Goal: Information Seeking & Learning: Check status

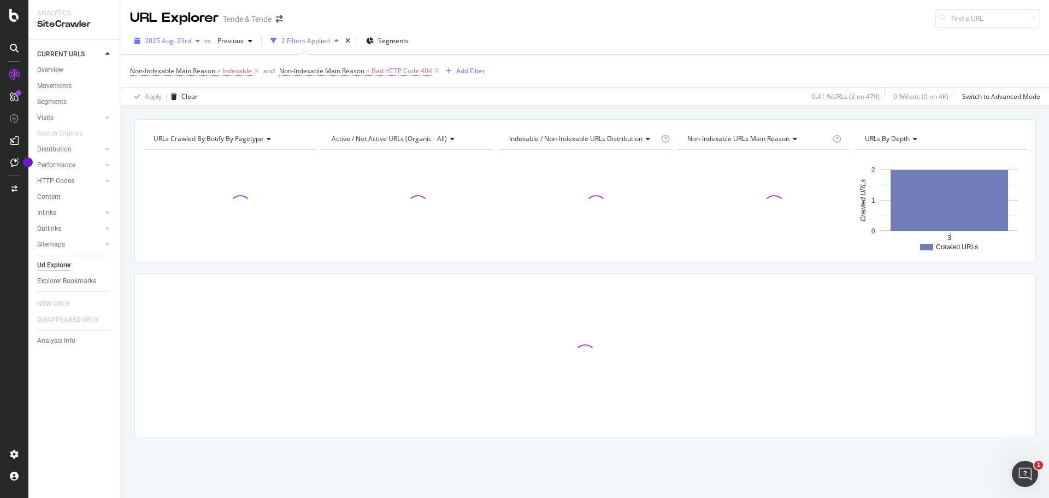
click at [172, 47] on div "2025 Aug. 23rd" at bounding box center [167, 41] width 74 height 16
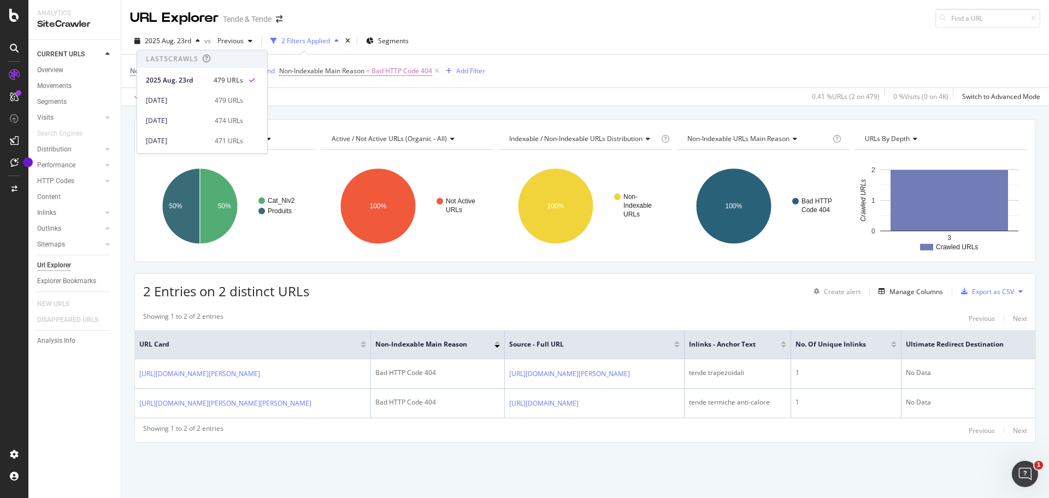
click at [603, 67] on div "Non-Indexable Main Reason ≠ Indexable and Non-Indexable Main Reason = Bad HTTP …" at bounding box center [585, 71] width 910 height 33
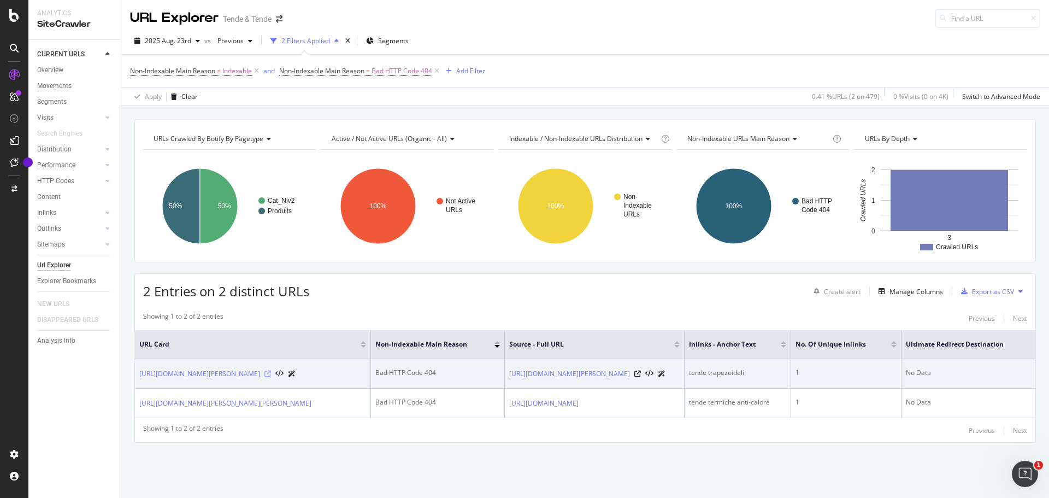
click at [271, 370] on icon at bounding box center [267, 373] width 7 height 7
click at [665, 368] on div at bounding box center [649, 373] width 31 height 11
click at [641, 370] on icon at bounding box center [637, 373] width 7 height 7
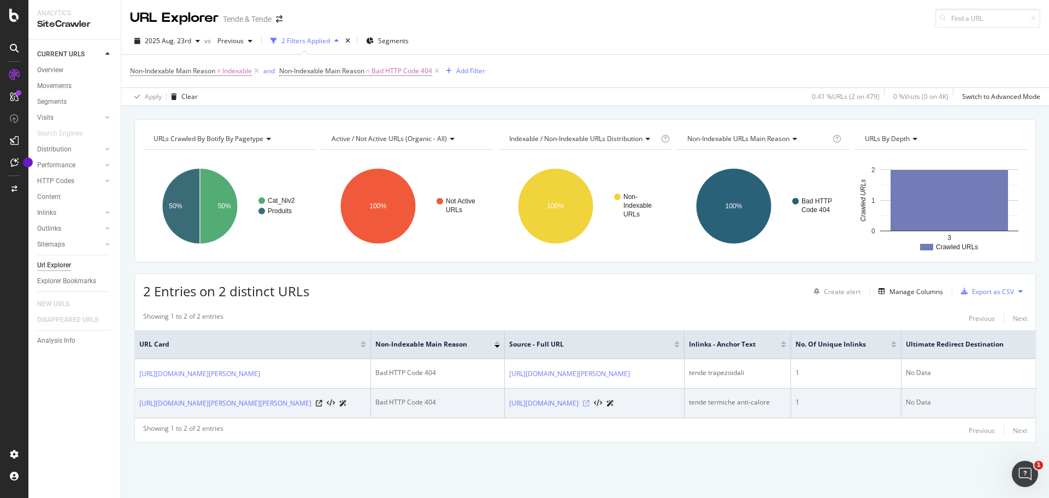
click at [589, 400] on icon at bounding box center [586, 403] width 7 height 7
click at [322, 401] on icon at bounding box center [319, 403] width 7 height 7
drag, startPoint x: 137, startPoint y: 403, endPoint x: 153, endPoint y: 411, distance: 19.1
click at [153, 411] on td "https://www.tende-e-tende.it/choisir-vos-stores-et-rideaux-sur-mesure/stores-in…" at bounding box center [253, 402] width 236 height 29
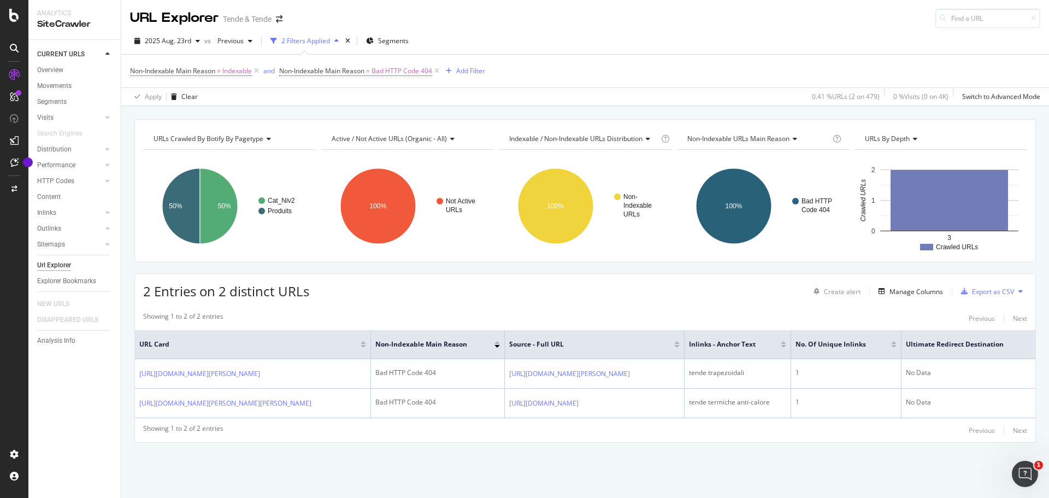
copy link "res-interieurs/stores-lames-verticales/stores-californien-anti-chaleur-soltis.p…"
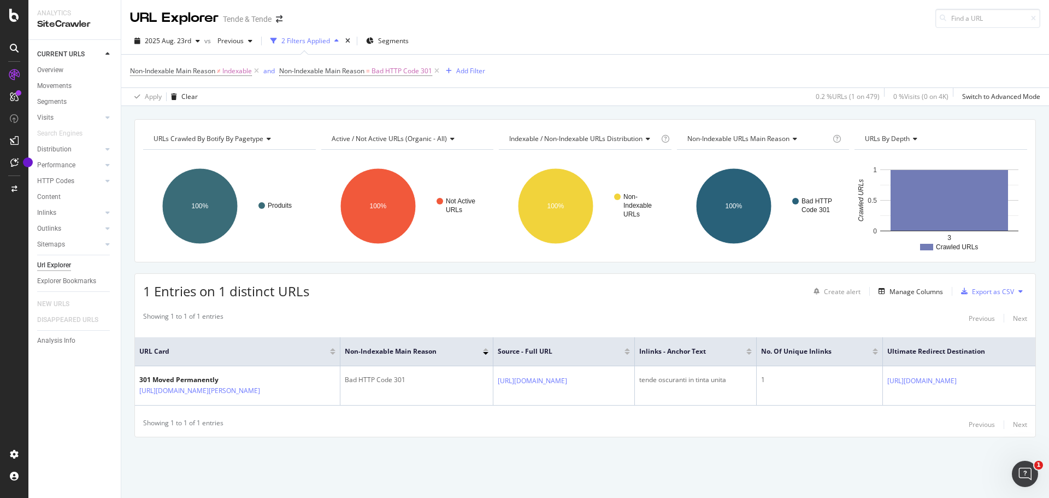
scroll to position [0, 137]
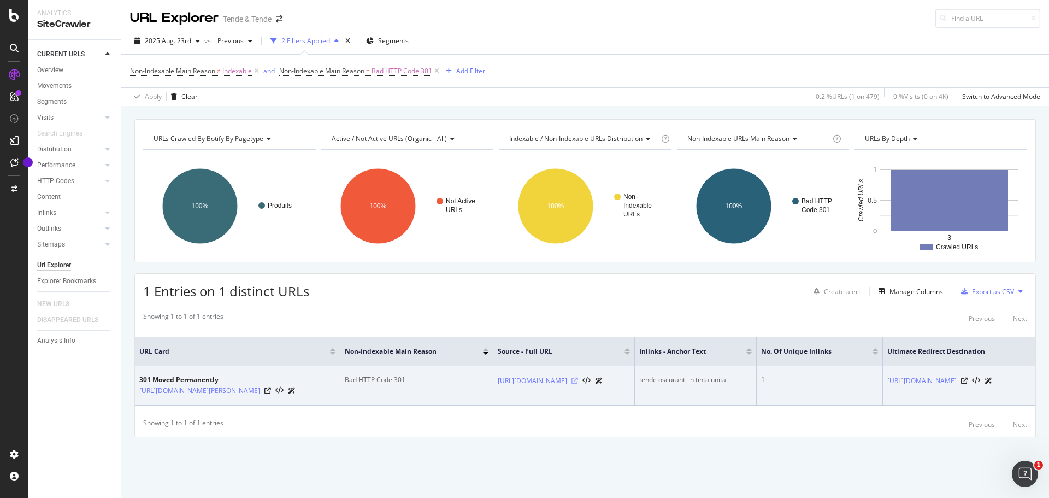
click at [578, 383] on icon at bounding box center [574, 380] width 7 height 7
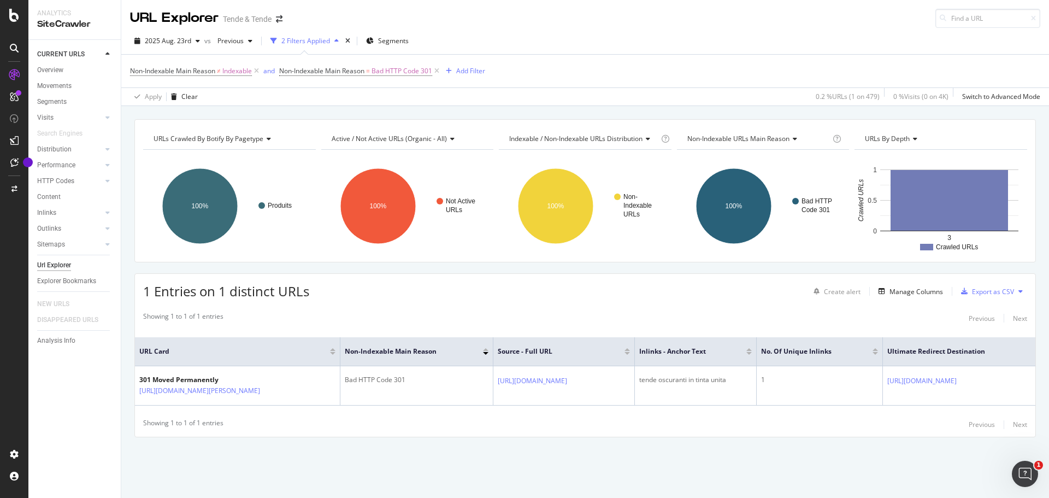
scroll to position [0, 0]
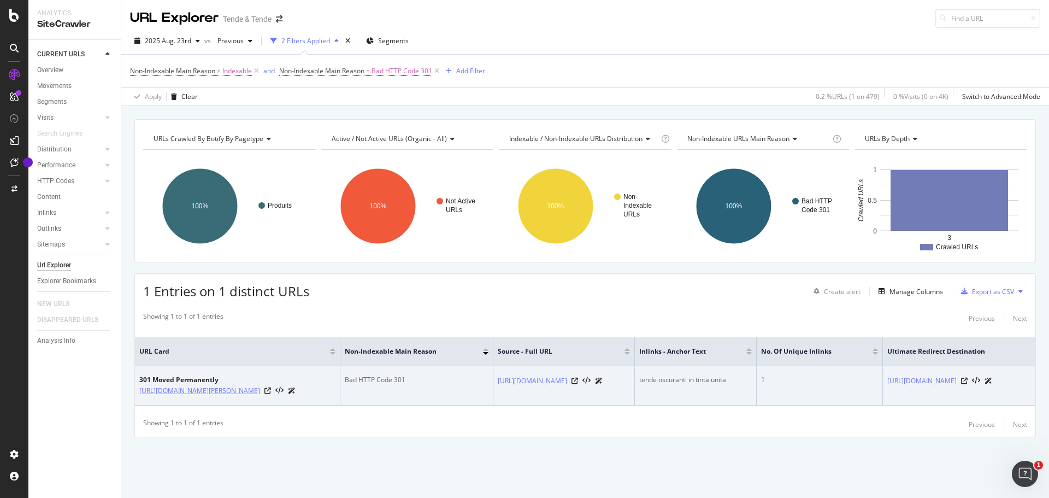
drag, startPoint x: 348, startPoint y: 399, endPoint x: 223, endPoint y: 381, distance: 126.4
click at [223, 381] on td "301 Moved Permanently https://www.tende-e-tende.it/choisir-vos-stores-et-rideau…" at bounding box center [237, 385] width 205 height 39
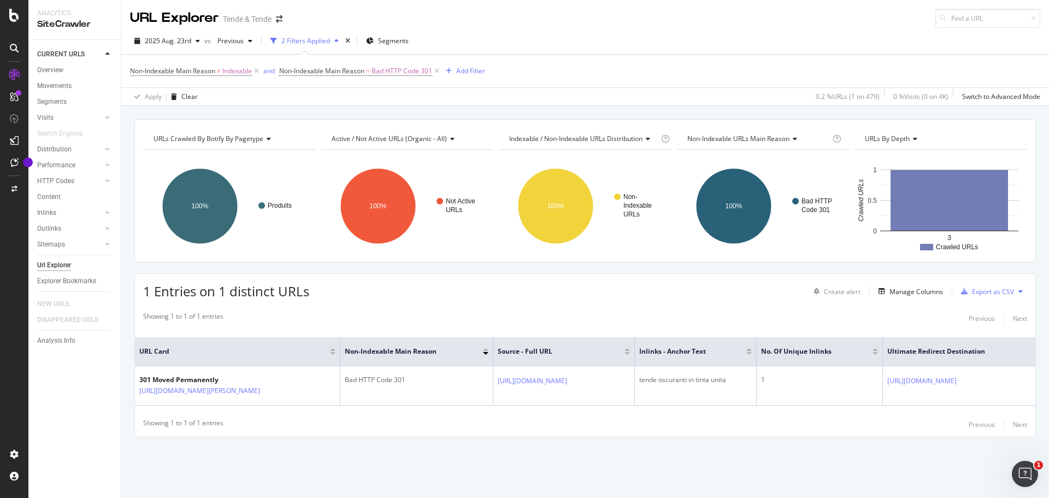
copy link "it/choisir-vos-stores-et-rideaux-sur-mesure/stores-interieurs/stores-lames-vert…"
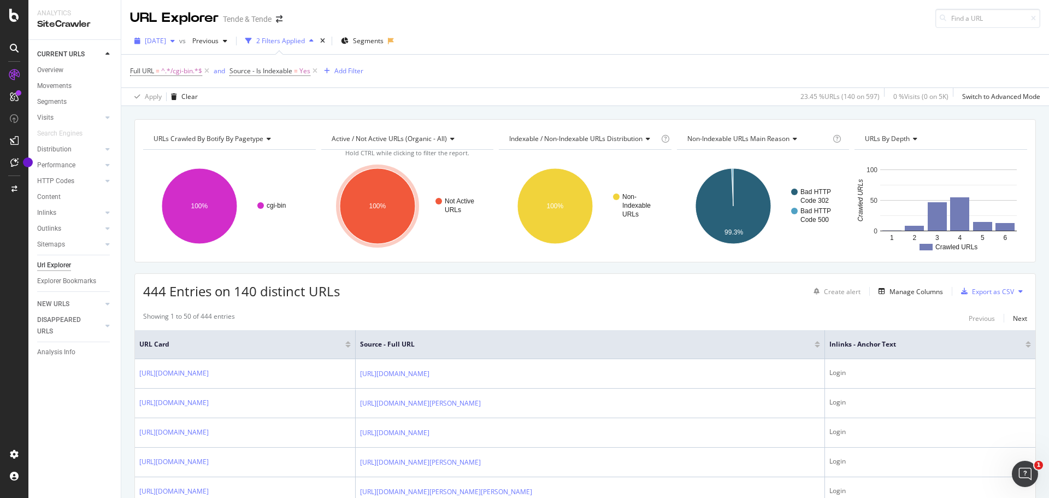
click at [177, 35] on div "2024 Jul. 1st" at bounding box center [154, 41] width 49 height 16
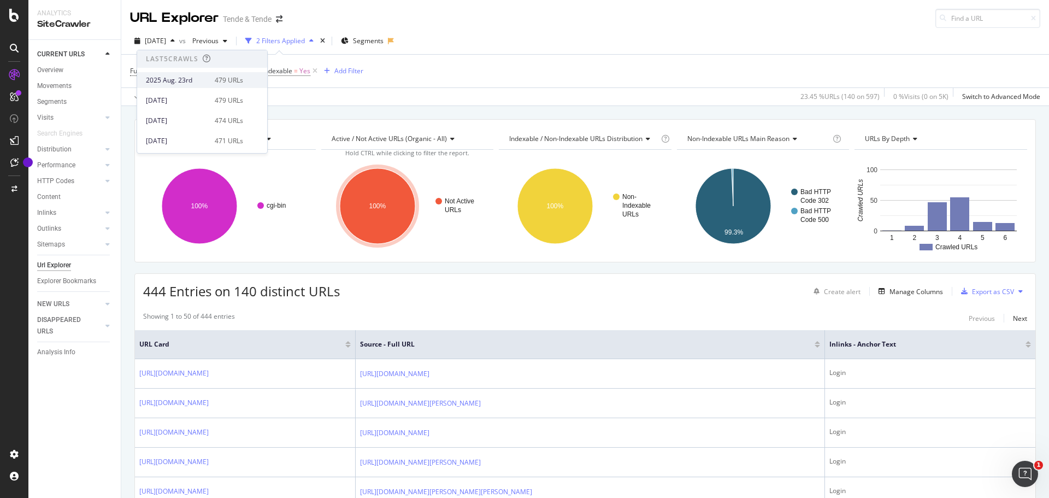
click at [193, 75] on div "2025 Aug. 23rd" at bounding box center [177, 80] width 62 height 10
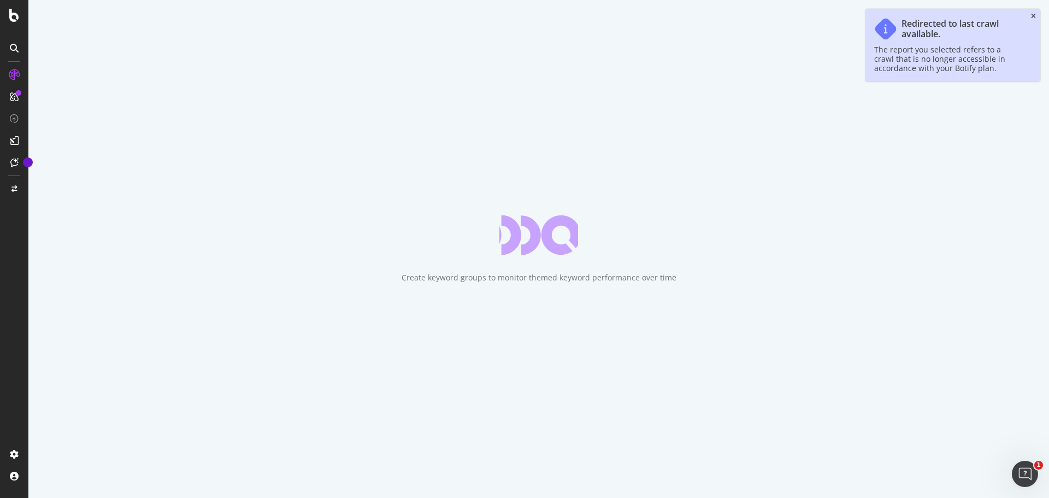
click at [1035, 14] on icon "close toast" at bounding box center [1033, 16] width 5 height 7
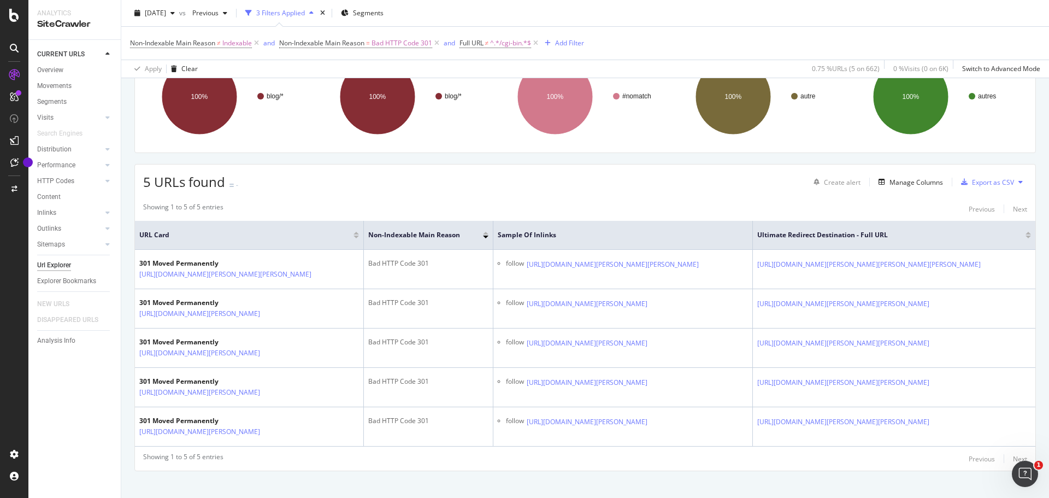
scroll to position [0, 27]
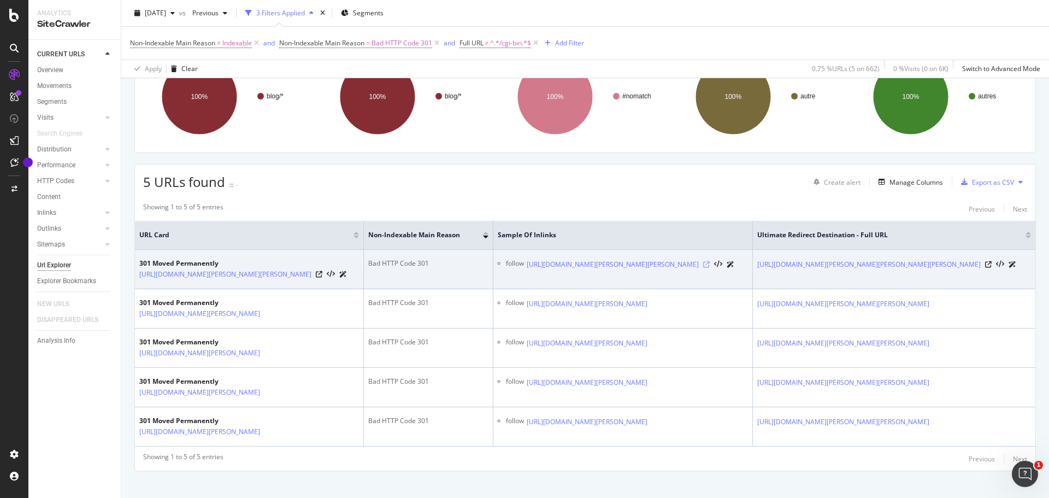
click at [710, 268] on icon at bounding box center [706, 264] width 7 height 7
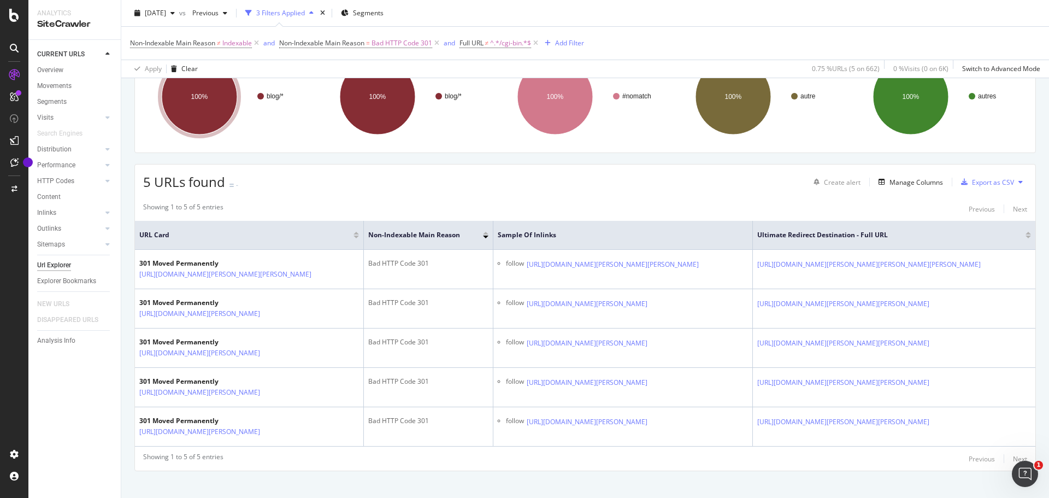
scroll to position [0, 0]
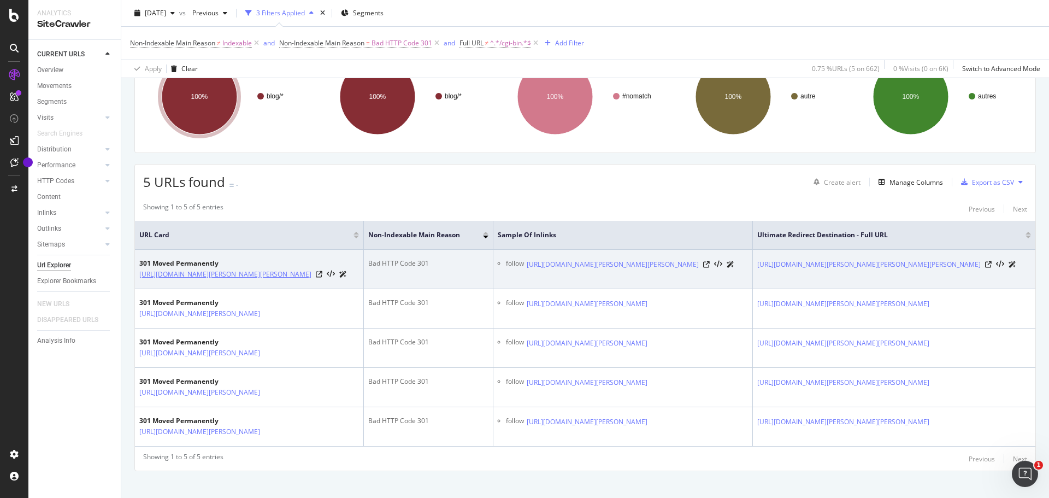
drag, startPoint x: 172, startPoint y: 293, endPoint x: 264, endPoint y: 271, distance: 94.9
click at [264, 271] on td "301 Moved Permanently https://www.stores-et-rideaux.com/blog/produits/cet-ete-o…" at bounding box center [249, 269] width 229 height 39
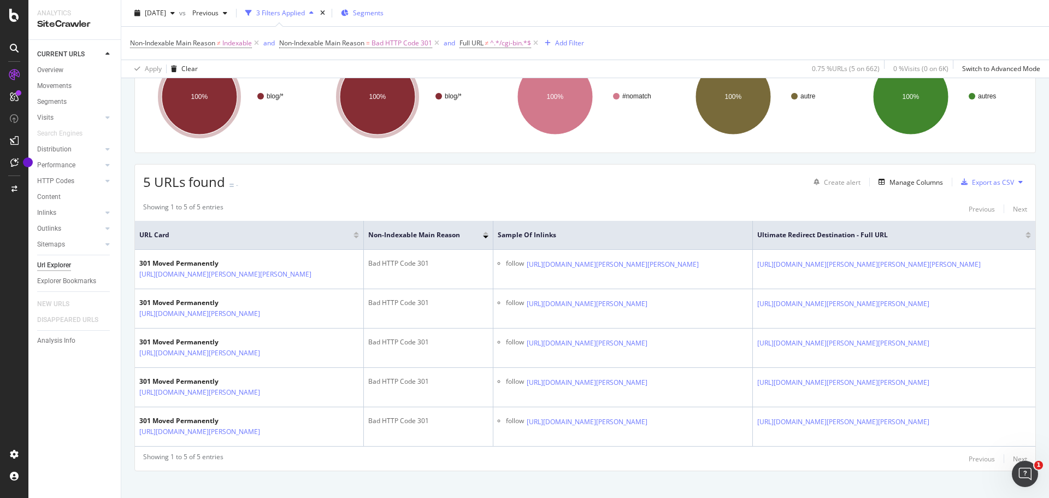
copy link "produits/cet-ete-on-met-les-voiles.php"
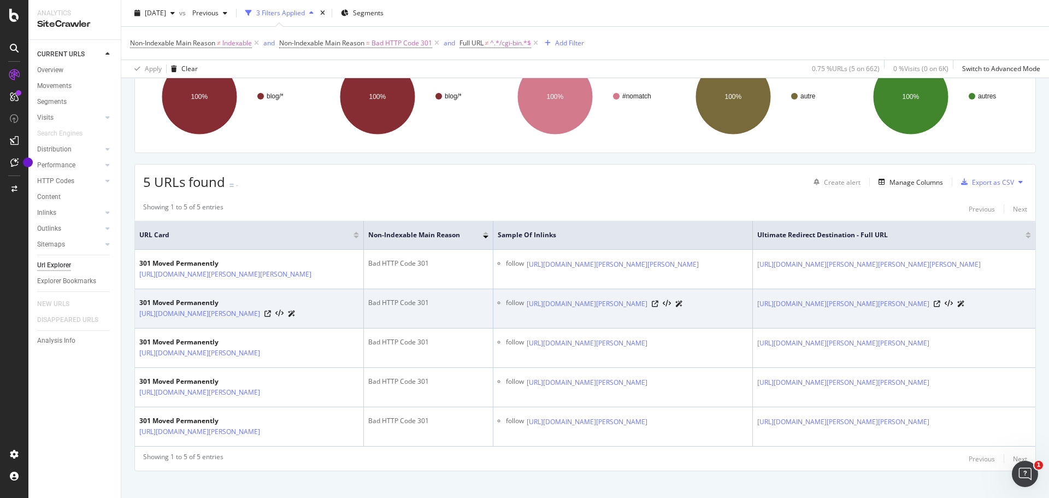
scroll to position [164, 0]
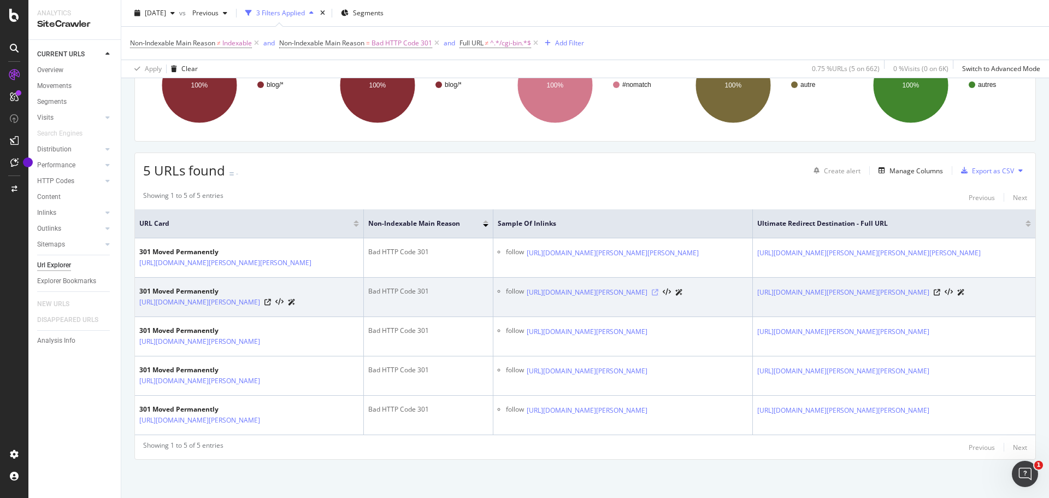
click at [658, 289] on icon at bounding box center [655, 292] width 7 height 7
drag, startPoint x: 224, startPoint y: 286, endPoint x: 234, endPoint y: 270, distance: 18.9
click at [234, 277] on td "301 Moved Permanently https://www.stores-et-rideaux.com/blog/produits/nouveaute…" at bounding box center [249, 296] width 229 height 39
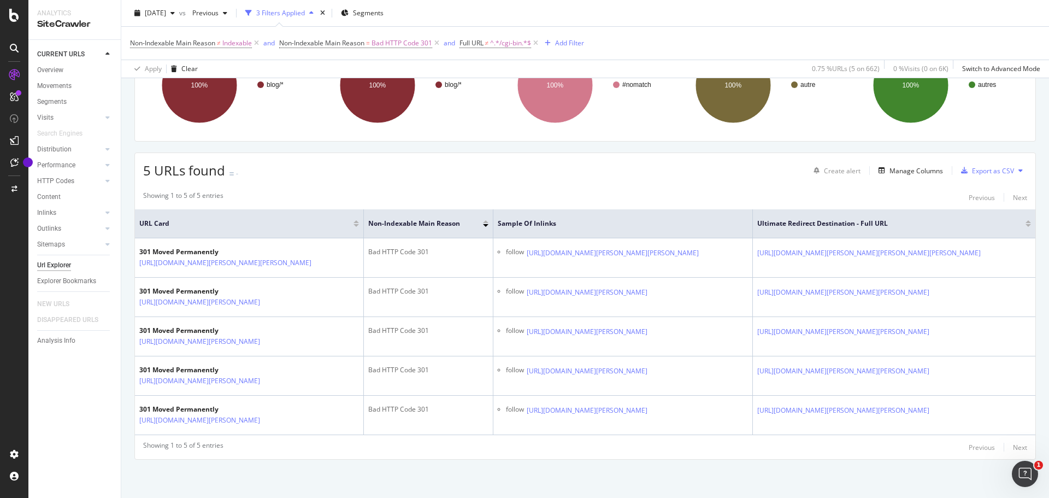
copy link "om/blog/produits/nouveautes-produits-les-films-de-securites.php"
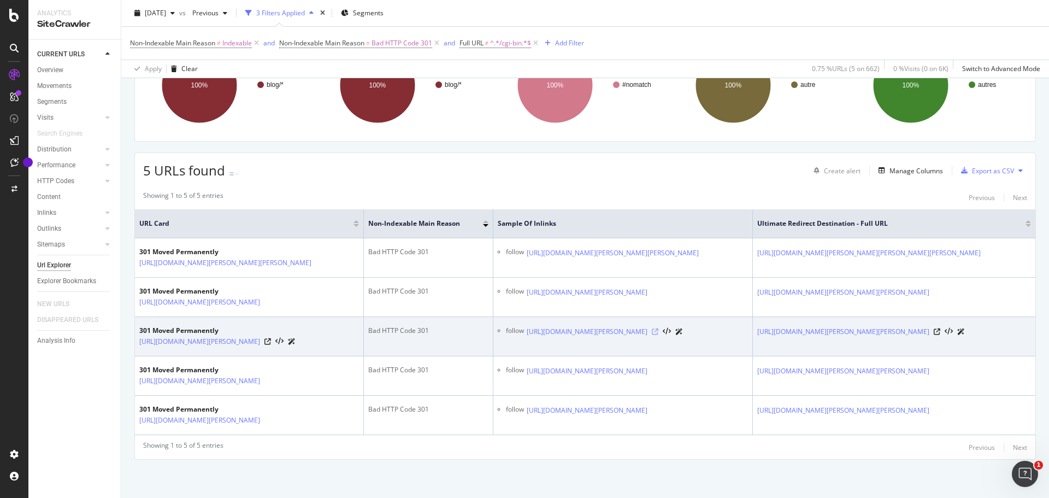
click at [658, 328] on icon at bounding box center [655, 331] width 7 height 7
drag, startPoint x: 355, startPoint y: 323, endPoint x: 272, endPoint y: 317, distance: 82.7
click at [272, 335] on div "https://www.stores-et-rideaux.com/blog/produits/les-stores-velux.php" at bounding box center [217, 340] width 156 height 11
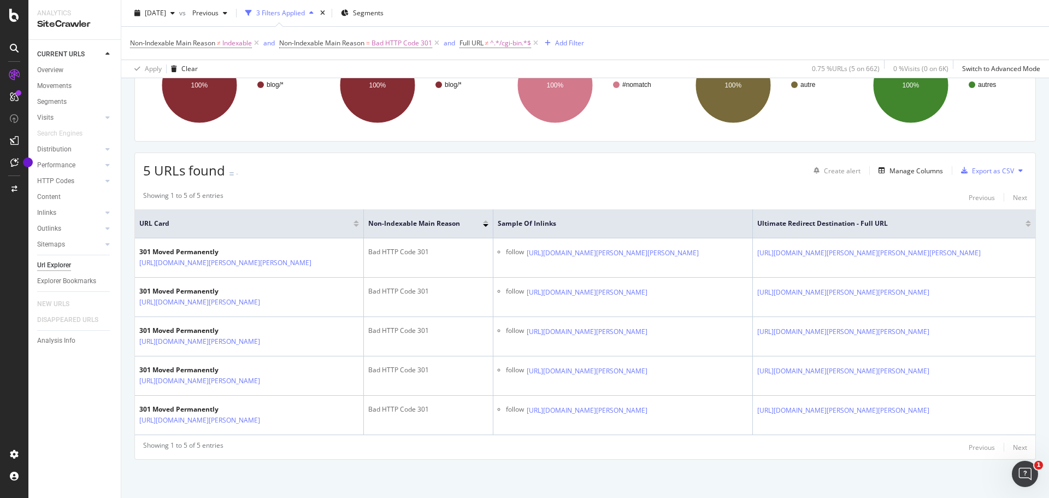
copy link "oduits/les-stores-velux.php"
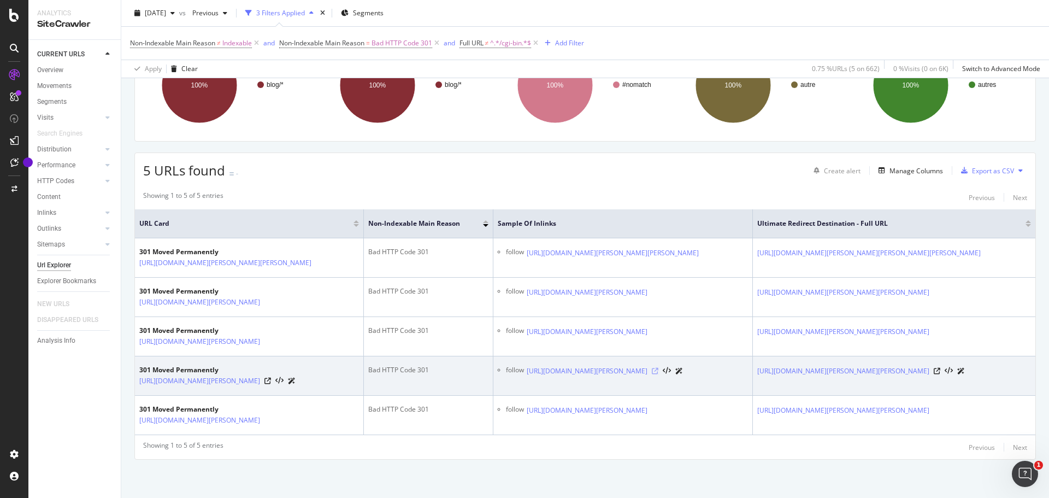
click at [658, 368] on icon at bounding box center [655, 371] width 7 height 7
drag, startPoint x: 256, startPoint y: 376, endPoint x: 255, endPoint y: 363, distance: 12.7
click at [255, 363] on td "301 Moved Permanently https://www.stores-et-rideaux.com/blog/produits/nos-calif…" at bounding box center [249, 375] width 229 height 39
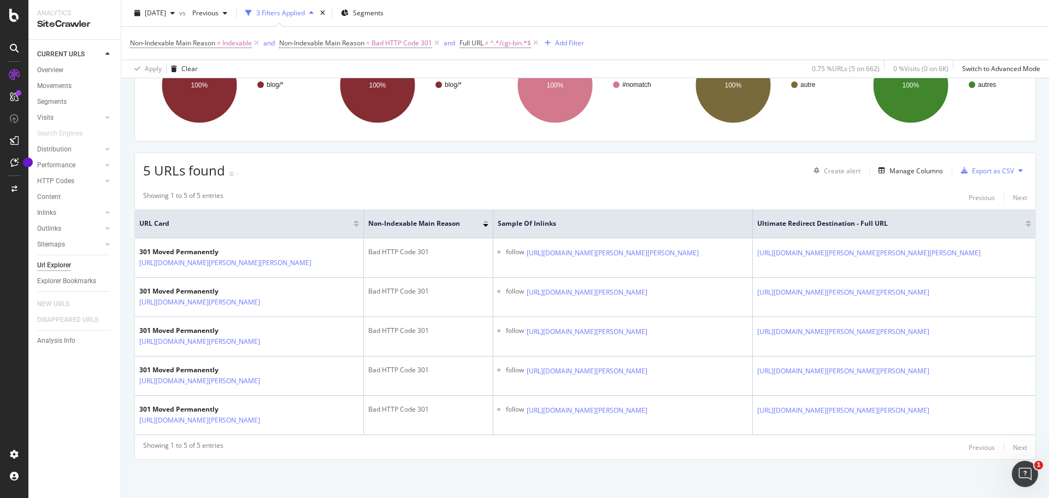
copy link "og/produits/nos-californiens-occultants-unis-poses-chez-notre-client.php"
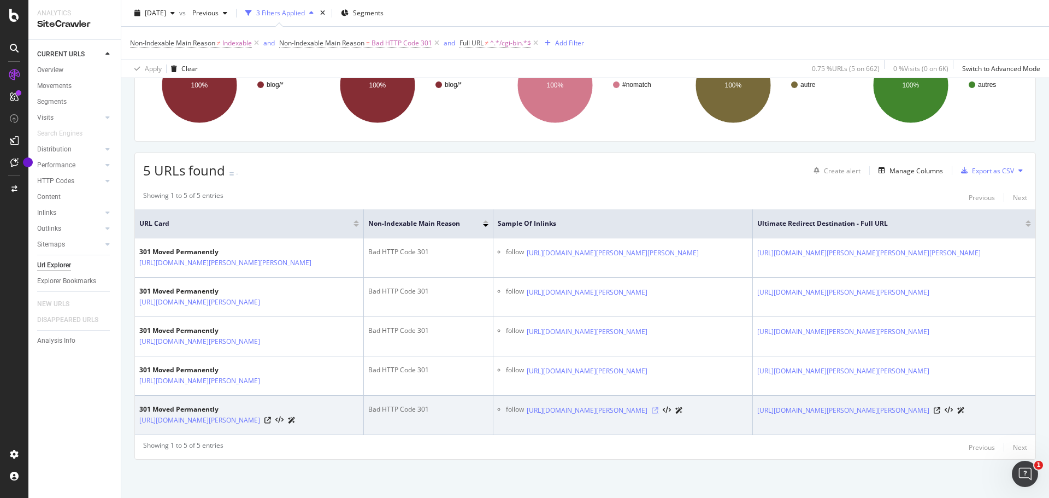
click at [658, 407] on icon at bounding box center [655, 410] width 7 height 7
drag, startPoint x: 212, startPoint y: 427, endPoint x: 300, endPoint y: 414, distance: 88.4
click at [300, 414] on td "301 Moved Permanently https://www.stores-et-rideaux.com/blog/produits/nouveaute…" at bounding box center [249, 414] width 229 height 39
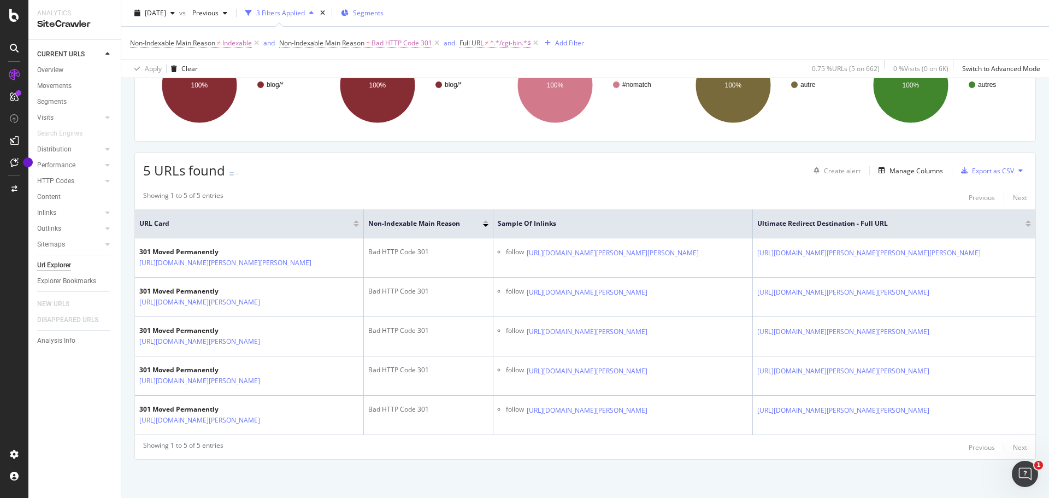
copy link "uveautes-produits-les-films-decoratifs.php"
